Goal: Information Seeking & Learning: Compare options

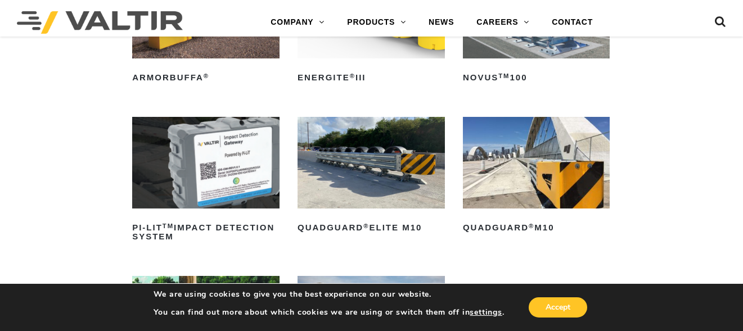
scroll to position [225, 0]
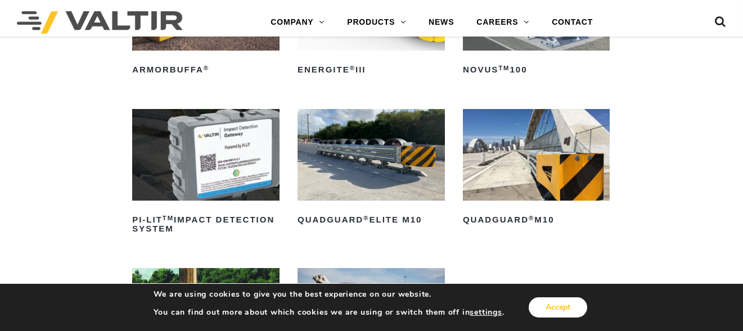
click at [579, 311] on button "Accept" at bounding box center [557, 307] width 58 height 20
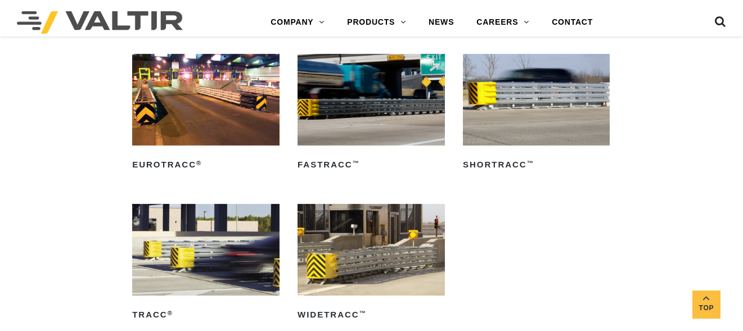
scroll to position [1630, 0]
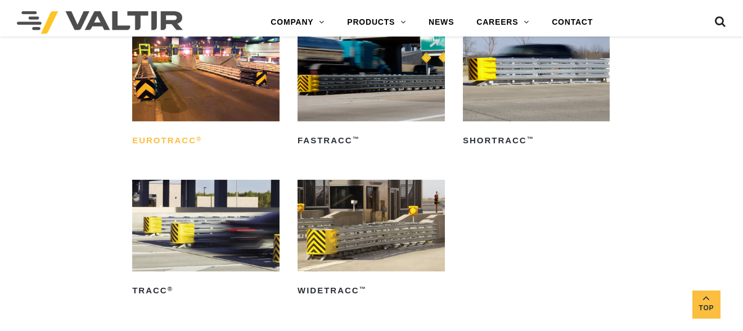
click at [181, 137] on h2 "EuroTRACC ®" at bounding box center [205, 141] width 147 height 18
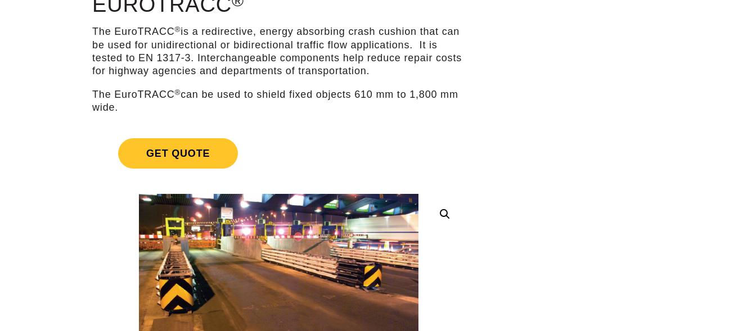
scroll to position [168, 0]
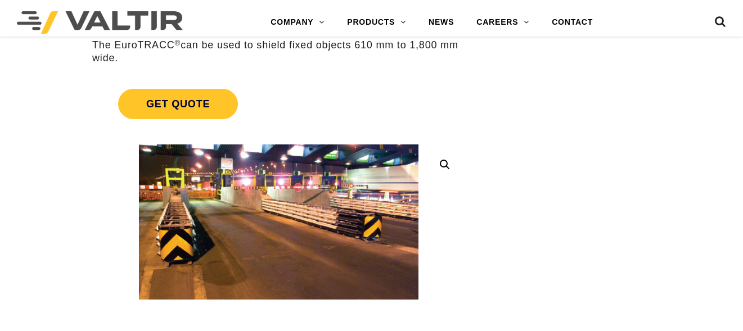
click at [230, 231] on img at bounding box center [278, 221] width 279 height 155
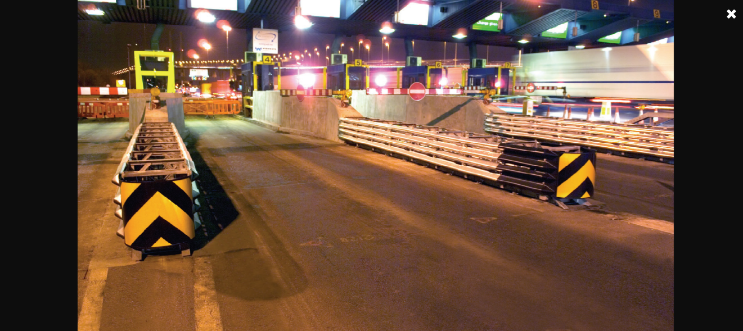
scroll to position [0, 0]
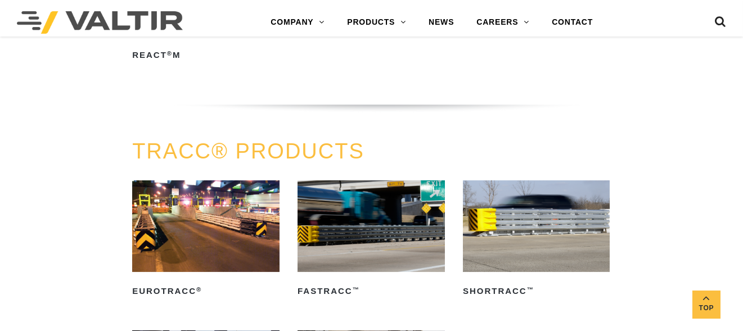
scroll to position [1504, 0]
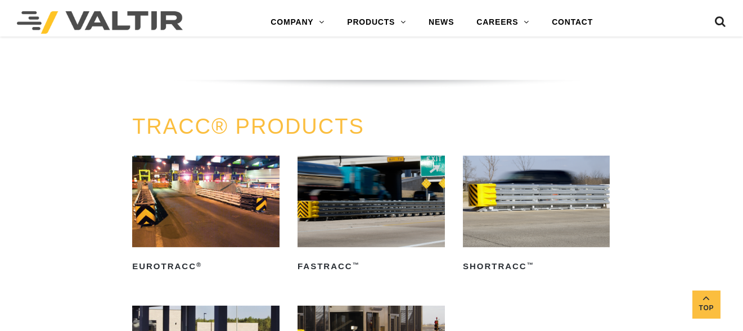
click at [527, 211] on img at bounding box center [536, 202] width 147 height 92
click at [394, 199] on img at bounding box center [370, 202] width 147 height 92
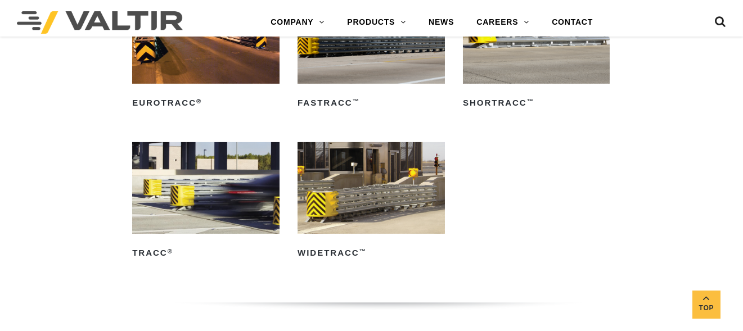
scroll to position [1673, 0]
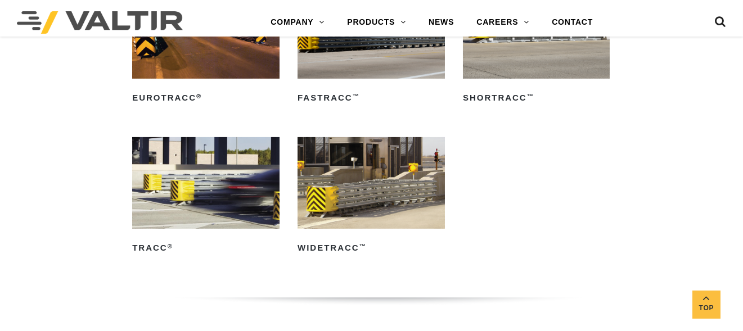
click at [205, 200] on img at bounding box center [205, 183] width 147 height 92
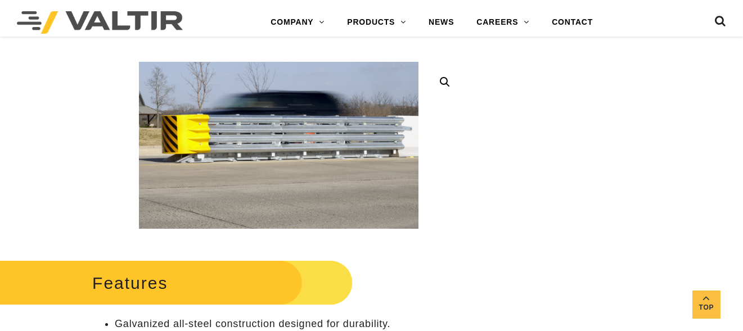
scroll to position [168, 0]
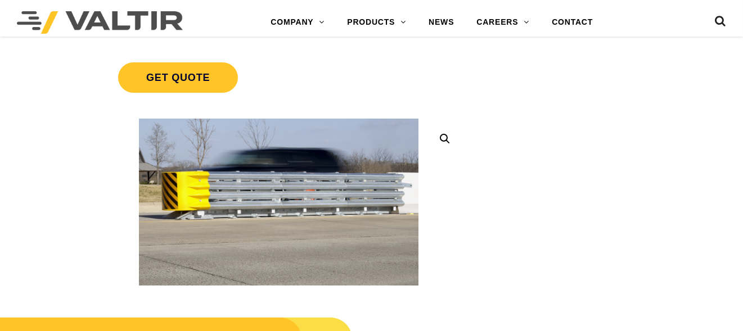
click at [347, 209] on img at bounding box center [410, 309] width 636 height 380
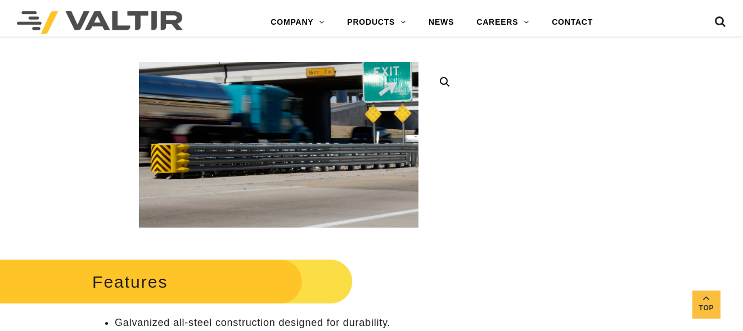
scroll to position [225, 0]
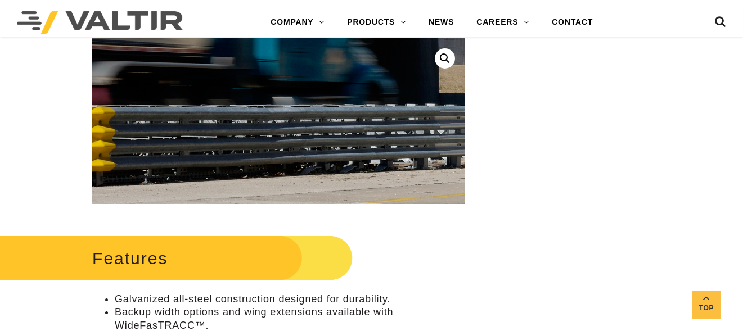
click at [221, 131] on img at bounding box center [319, 108] width 638 height 378
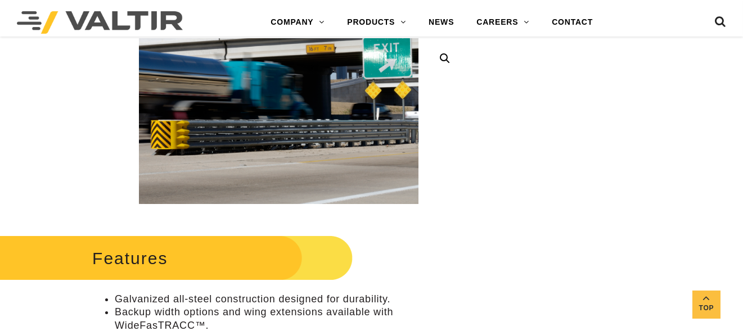
click at [439, 61] on link at bounding box center [445, 58] width 20 height 20
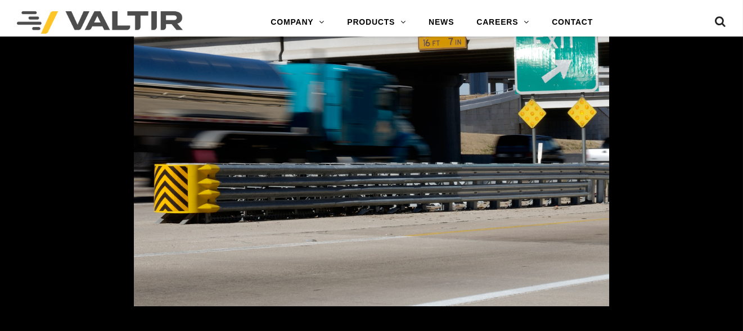
click at [272, 205] on img at bounding box center [371, 166] width 475 height 282
